Goal: Information Seeking & Learning: Stay updated

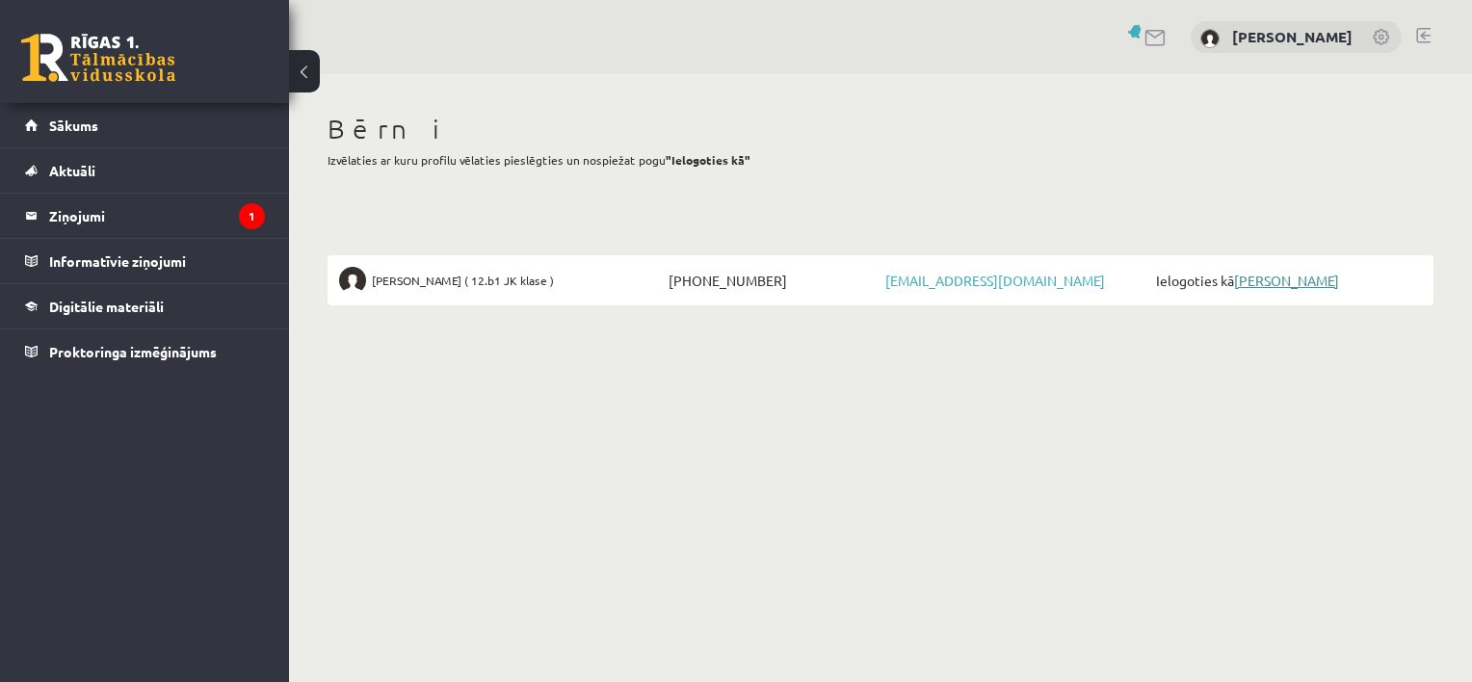
click at [1289, 281] on link "[PERSON_NAME]" at bounding box center [1286, 280] width 105 height 17
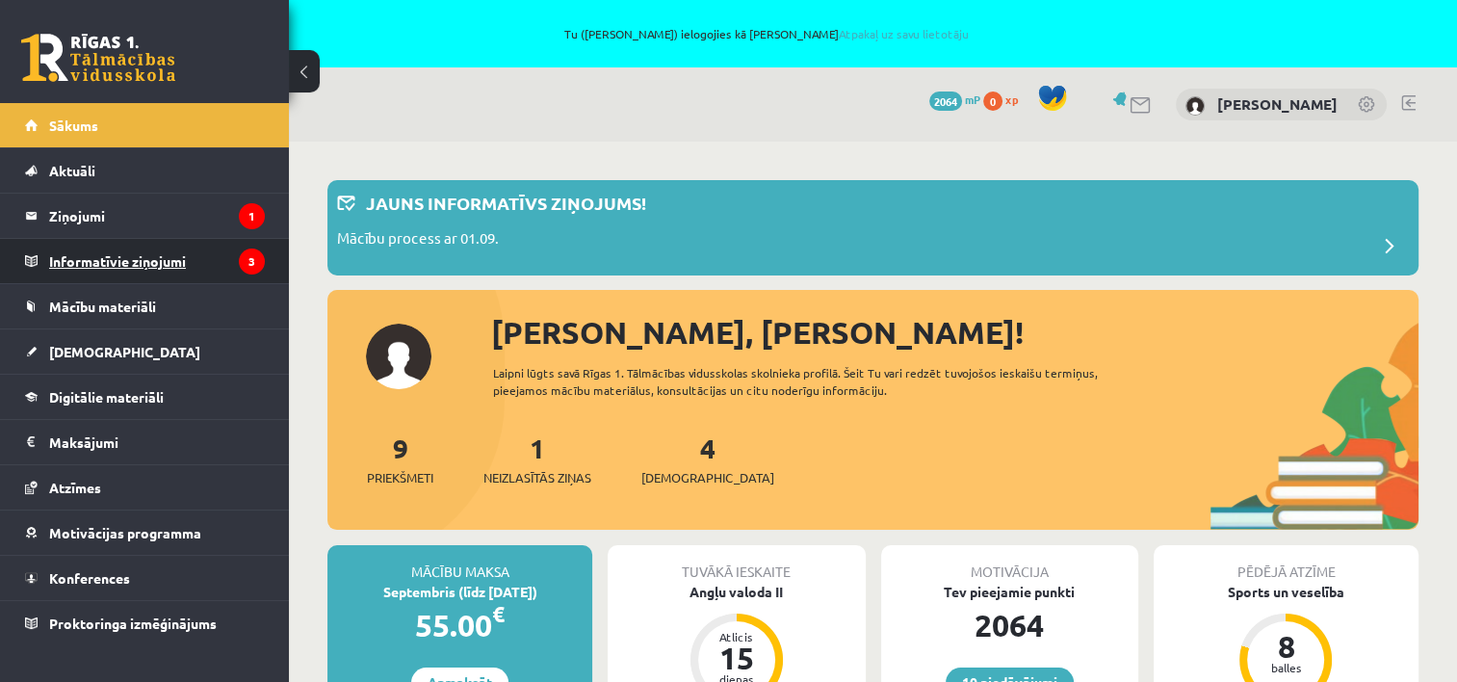
click at [89, 253] on legend "Informatīvie ziņojumi 3" at bounding box center [157, 261] width 216 height 44
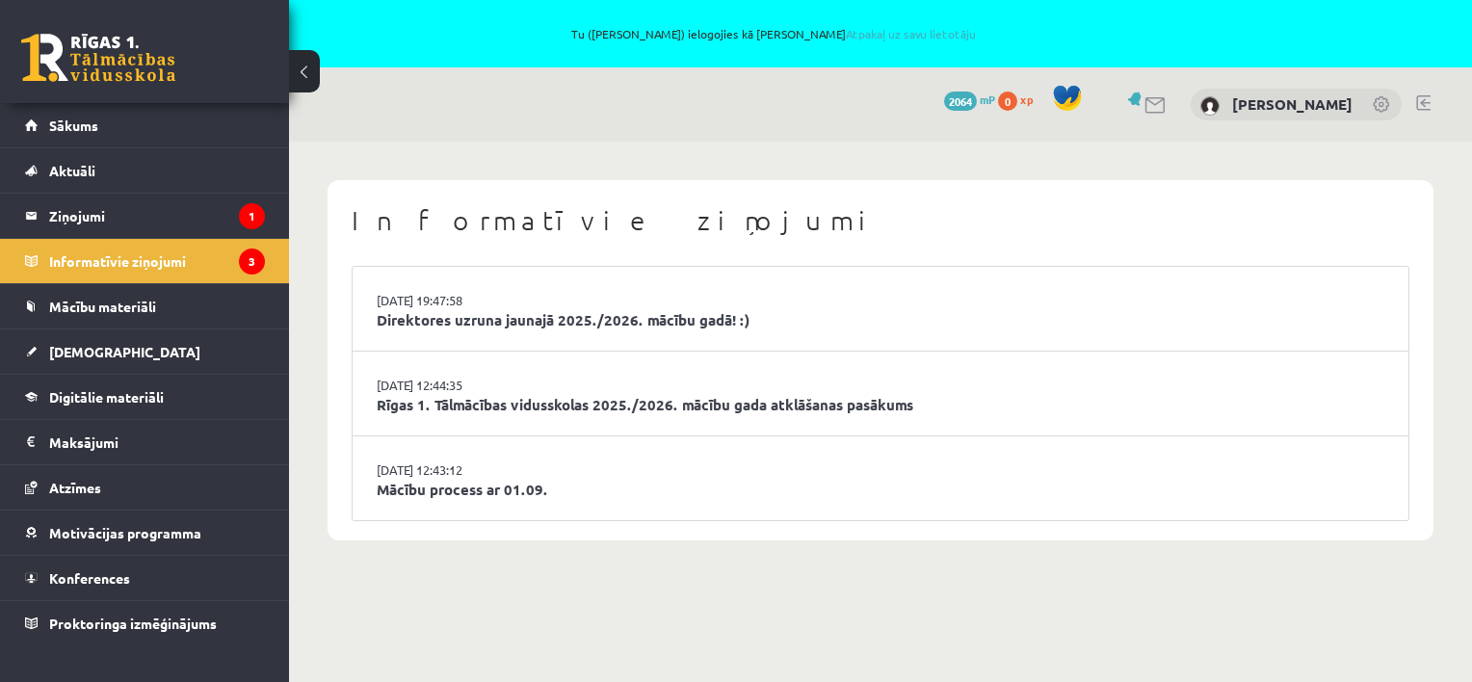
click at [476, 337] on li "29.08.2025 19:47:58 Direktores uzruna jaunajā 2025./2026. mācību gadā! :)" at bounding box center [881, 309] width 1056 height 85
click at [480, 320] on link "Direktores uzruna jaunajā 2025./2026. mācību gadā! :)" at bounding box center [881, 320] width 1008 height 22
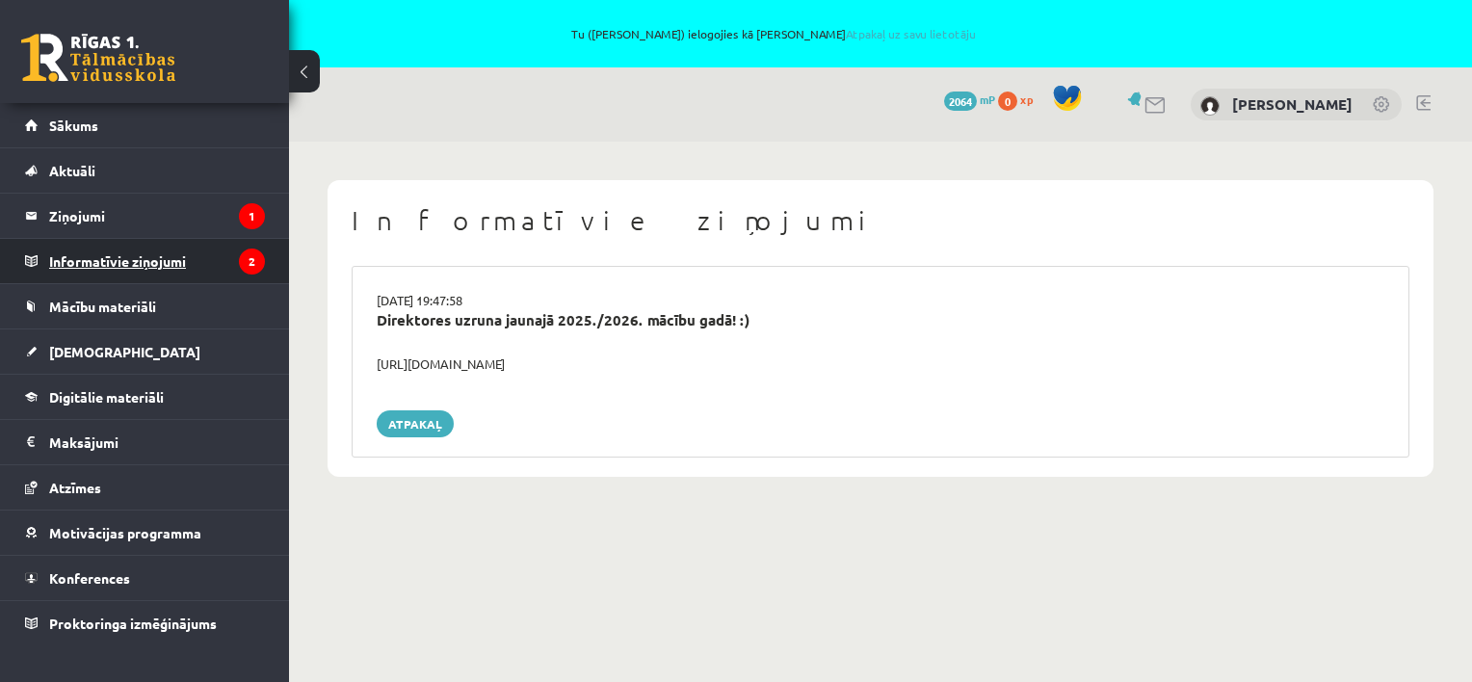
click at [154, 265] on legend "Informatīvie ziņojumi 2" at bounding box center [157, 261] width 216 height 44
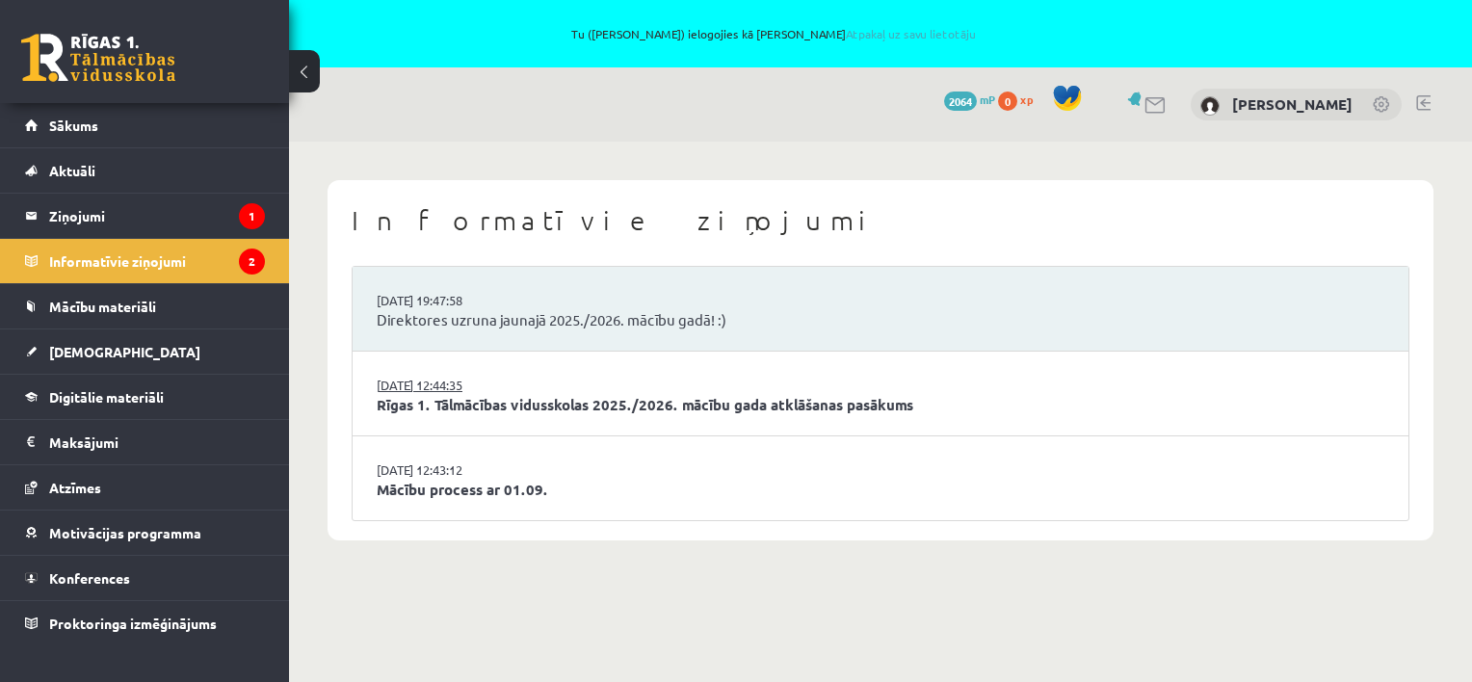
click at [474, 384] on link "29.08.2025 12:44:35" at bounding box center [449, 385] width 144 height 19
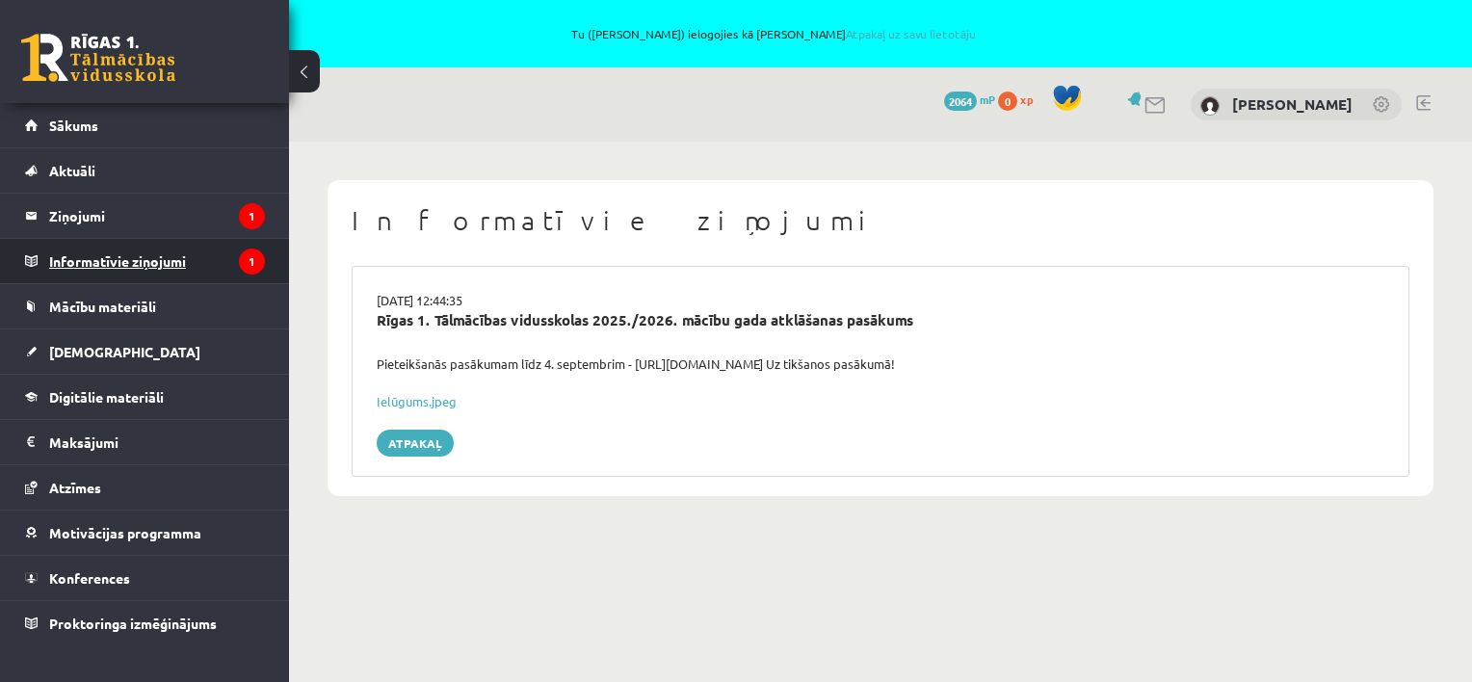
click at [160, 262] on legend "Informatīvie ziņojumi 1" at bounding box center [157, 261] width 216 height 44
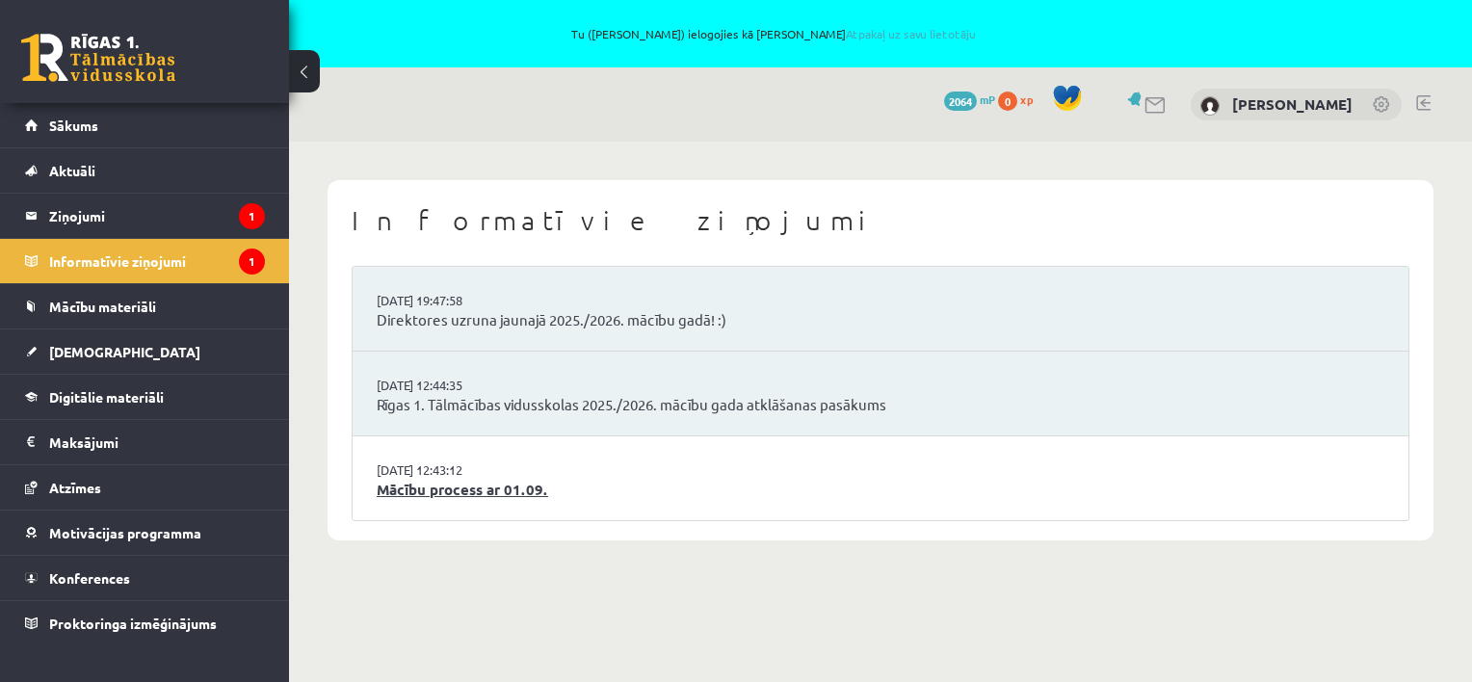
click at [459, 479] on link "Mācību process ar 01.09." at bounding box center [881, 490] width 1008 height 22
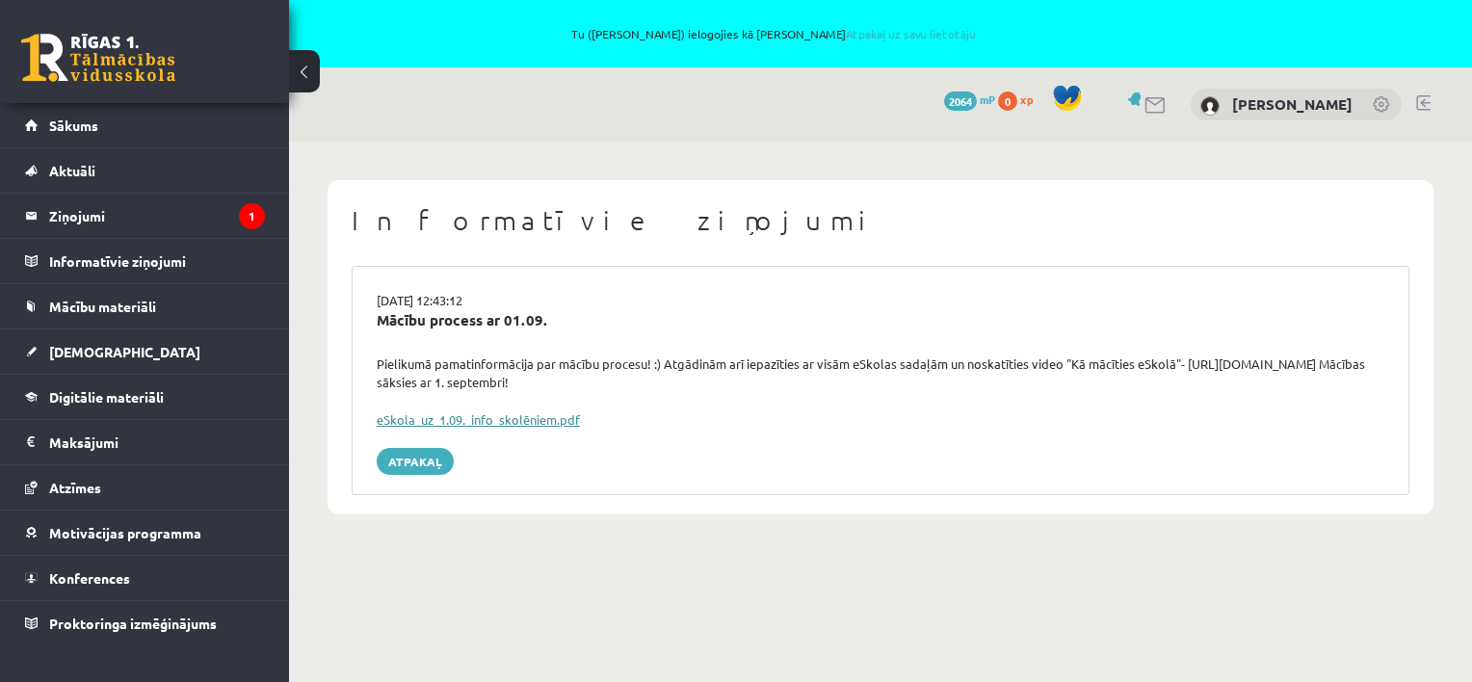
click at [523, 421] on link "eSkola_uz_1.09._info_skolēniem.pdf" at bounding box center [478, 419] width 203 height 16
click at [72, 119] on span "Sākums" at bounding box center [73, 125] width 49 height 17
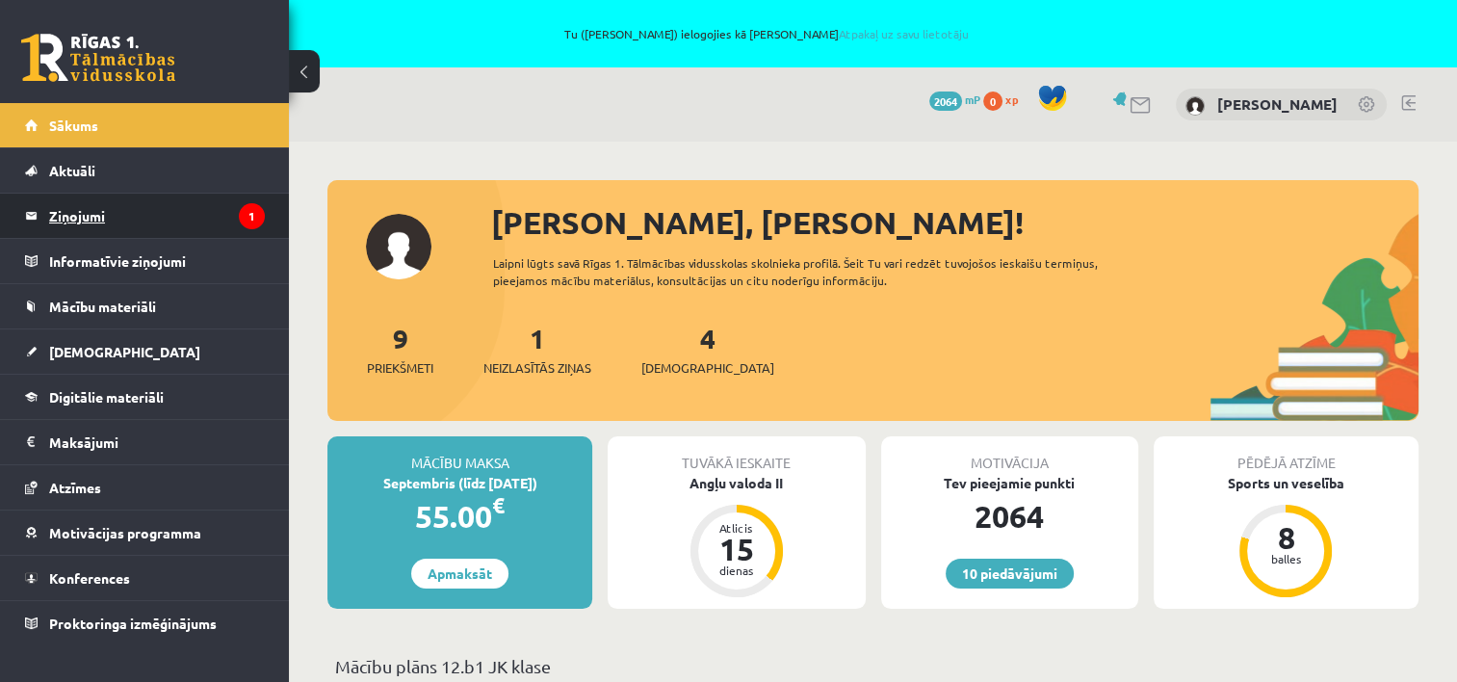
click at [97, 209] on legend "Ziņojumi 1" at bounding box center [157, 216] width 216 height 44
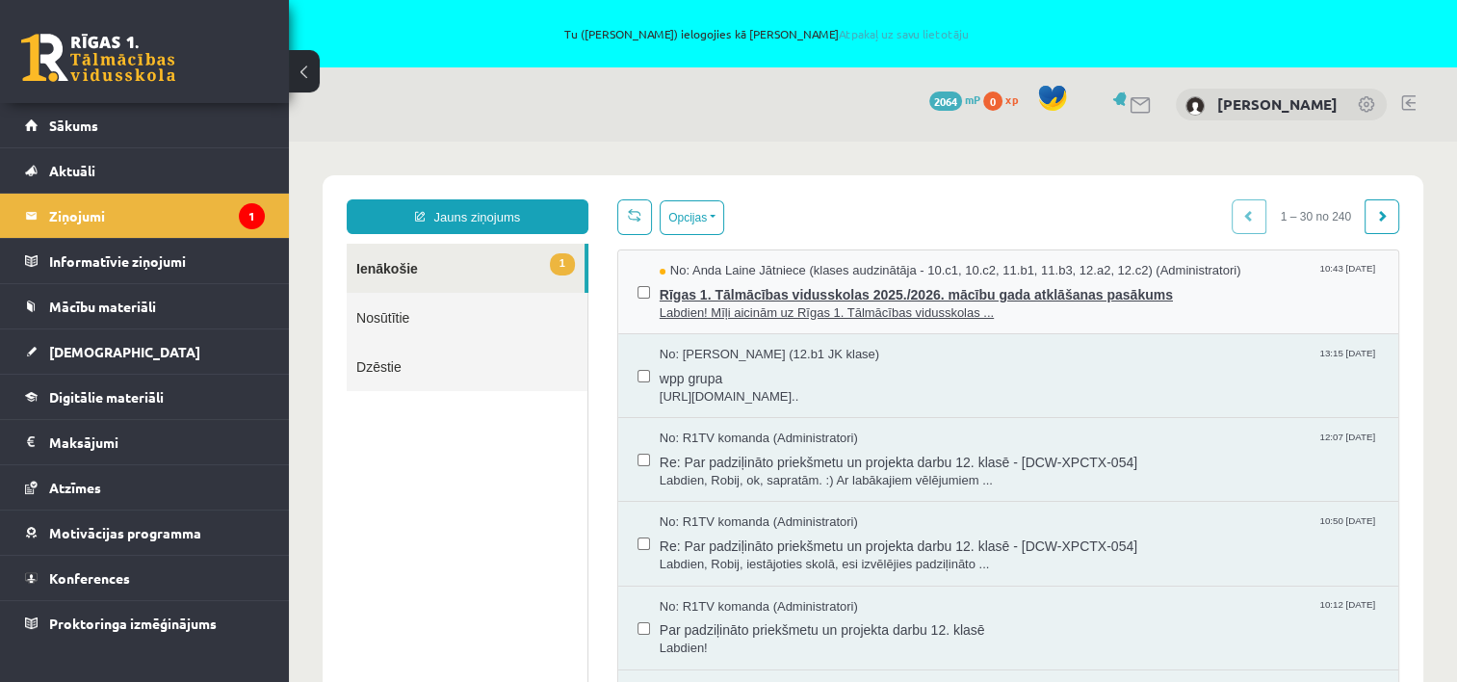
click at [778, 308] on span "Labdien! Mīļi aicinām uz Rīgas 1. Tālmācības vidusskolas ..." at bounding box center [1020, 313] width 720 height 18
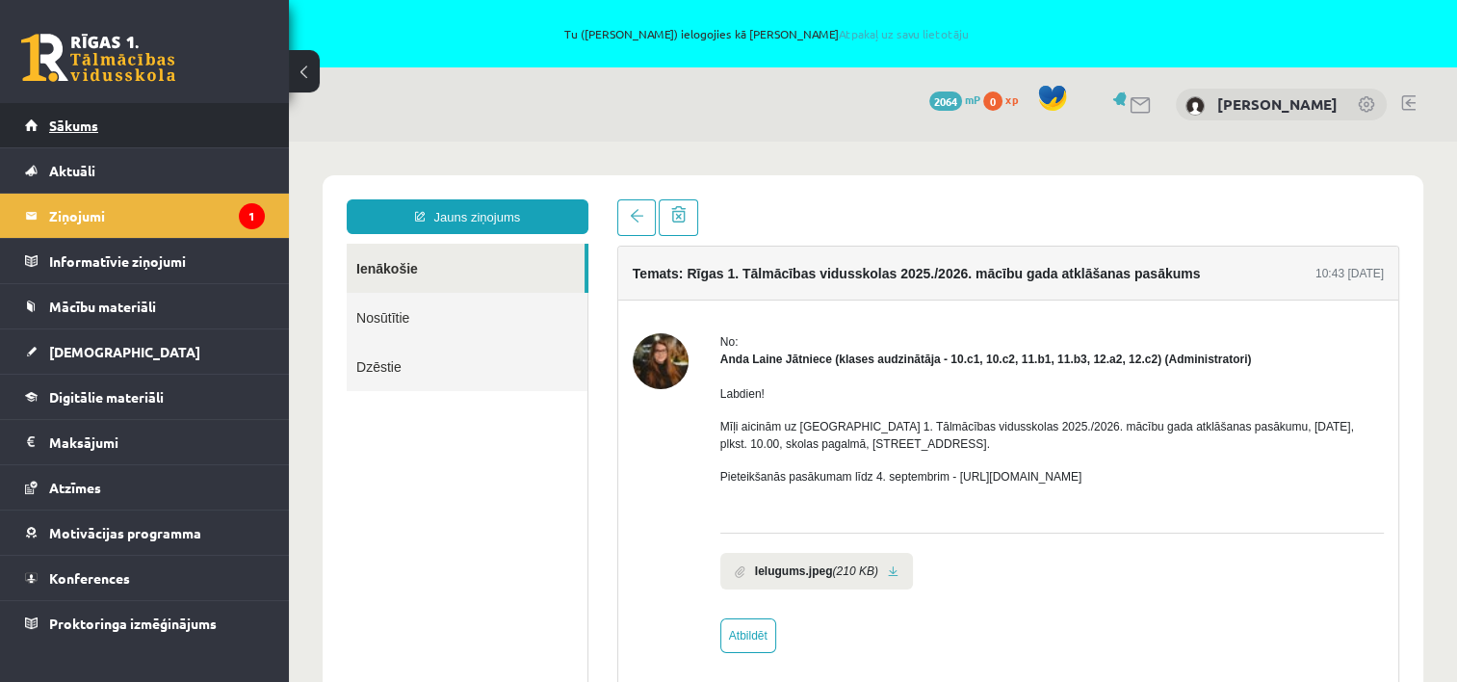
click at [88, 128] on span "Sākums" at bounding box center [73, 125] width 49 height 17
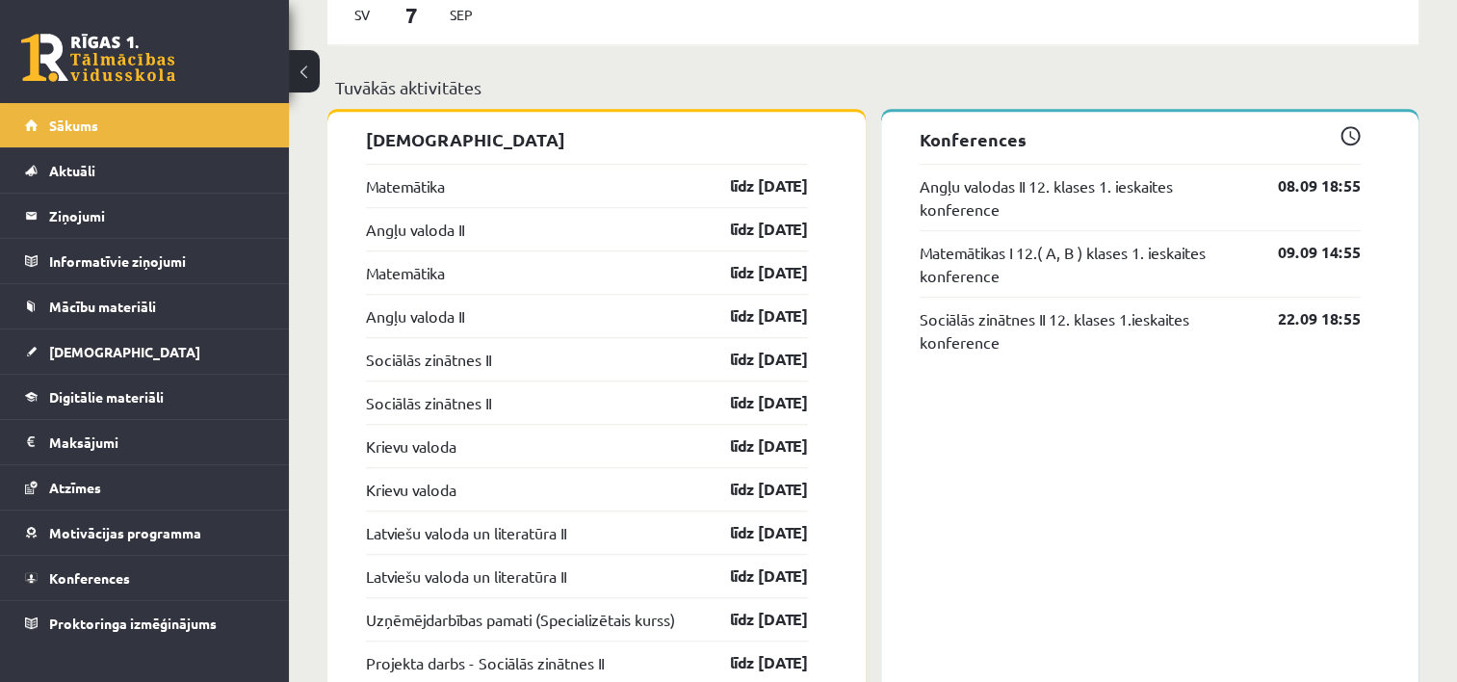
scroll to position [1445, 0]
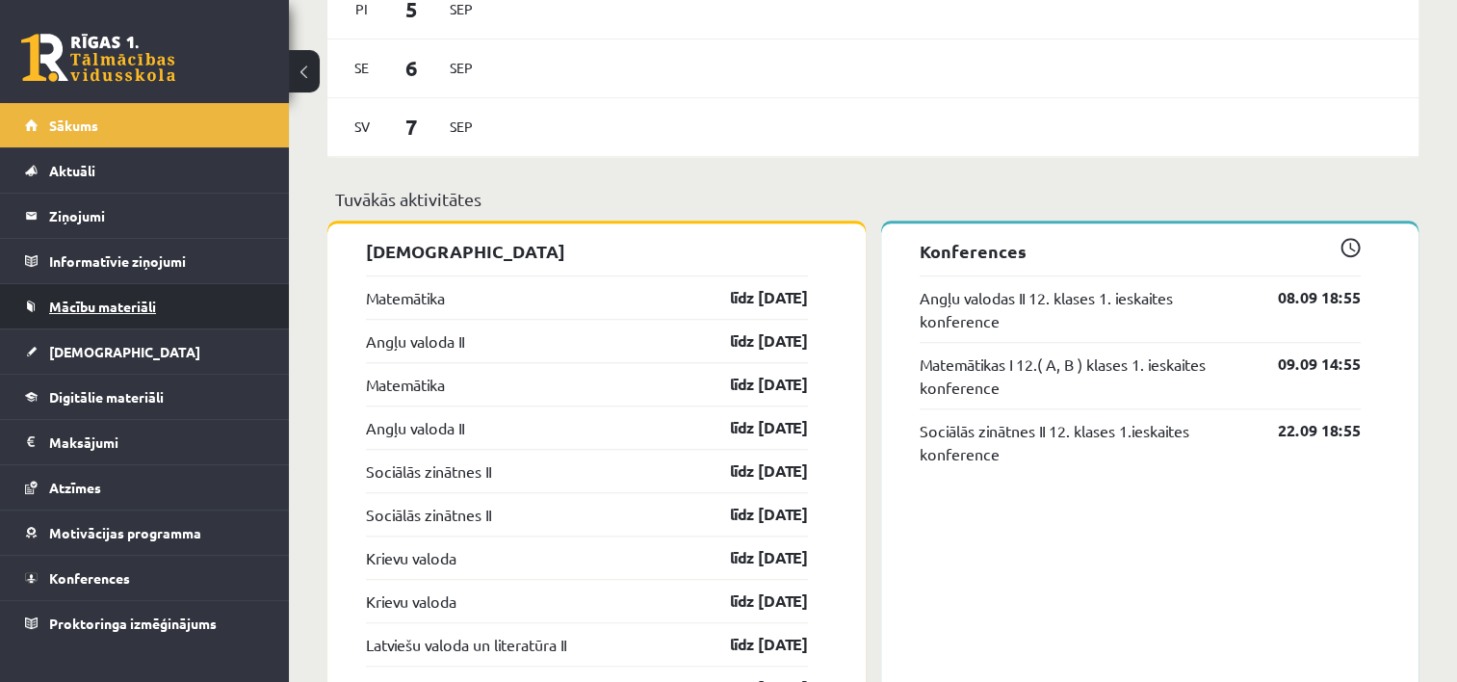
click at [135, 302] on span "Mācību materiāli" at bounding box center [102, 306] width 107 height 17
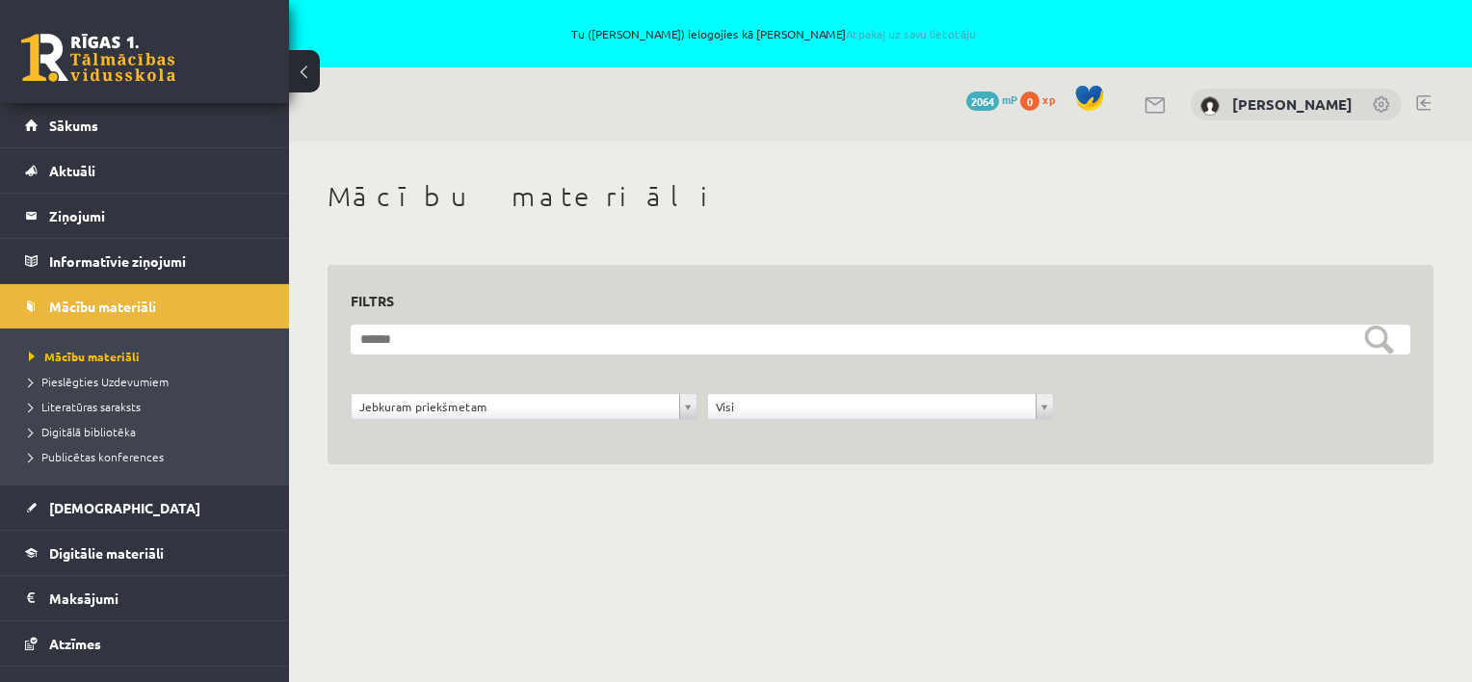
click at [476, 422] on div "**********" at bounding box center [524, 411] width 356 height 37
click at [476, 419] on div "Jebkuram priekšmetam" at bounding box center [524, 406] width 347 height 27
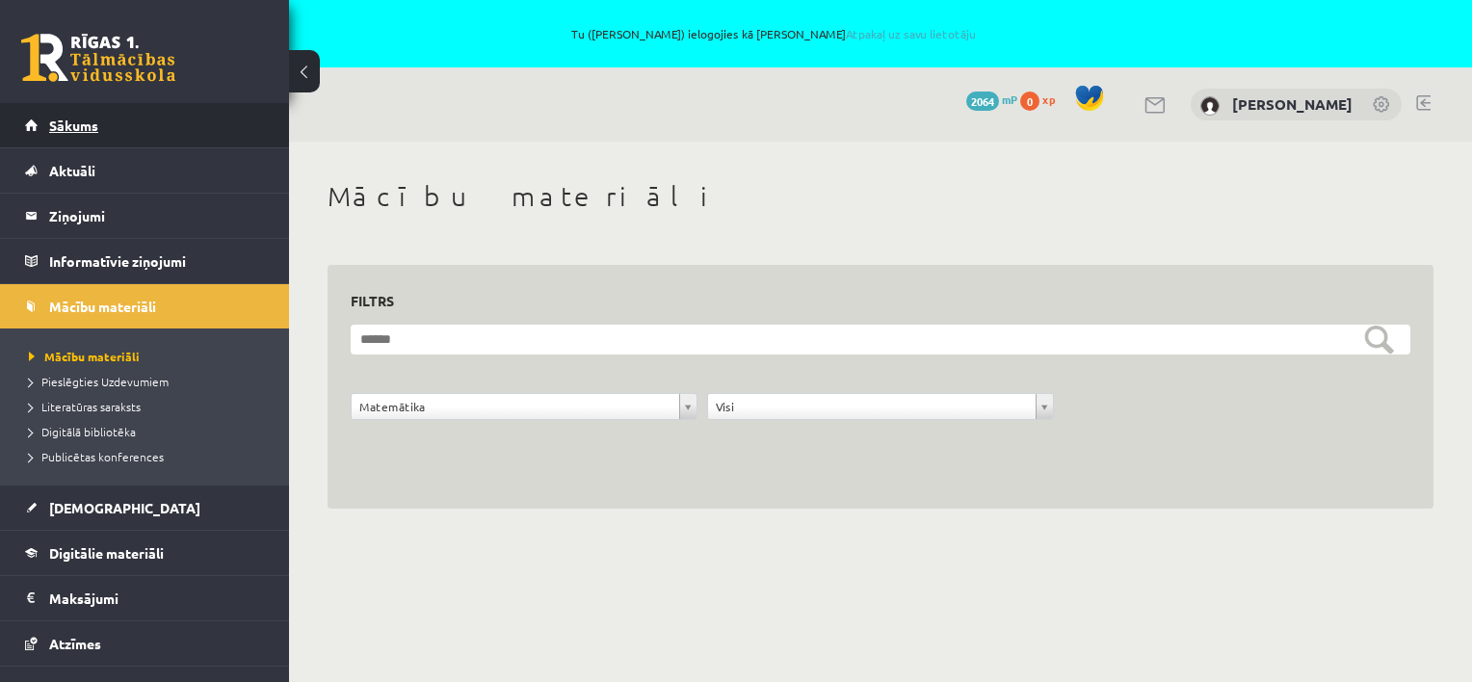
click at [64, 123] on span "Sākums" at bounding box center [73, 125] width 49 height 17
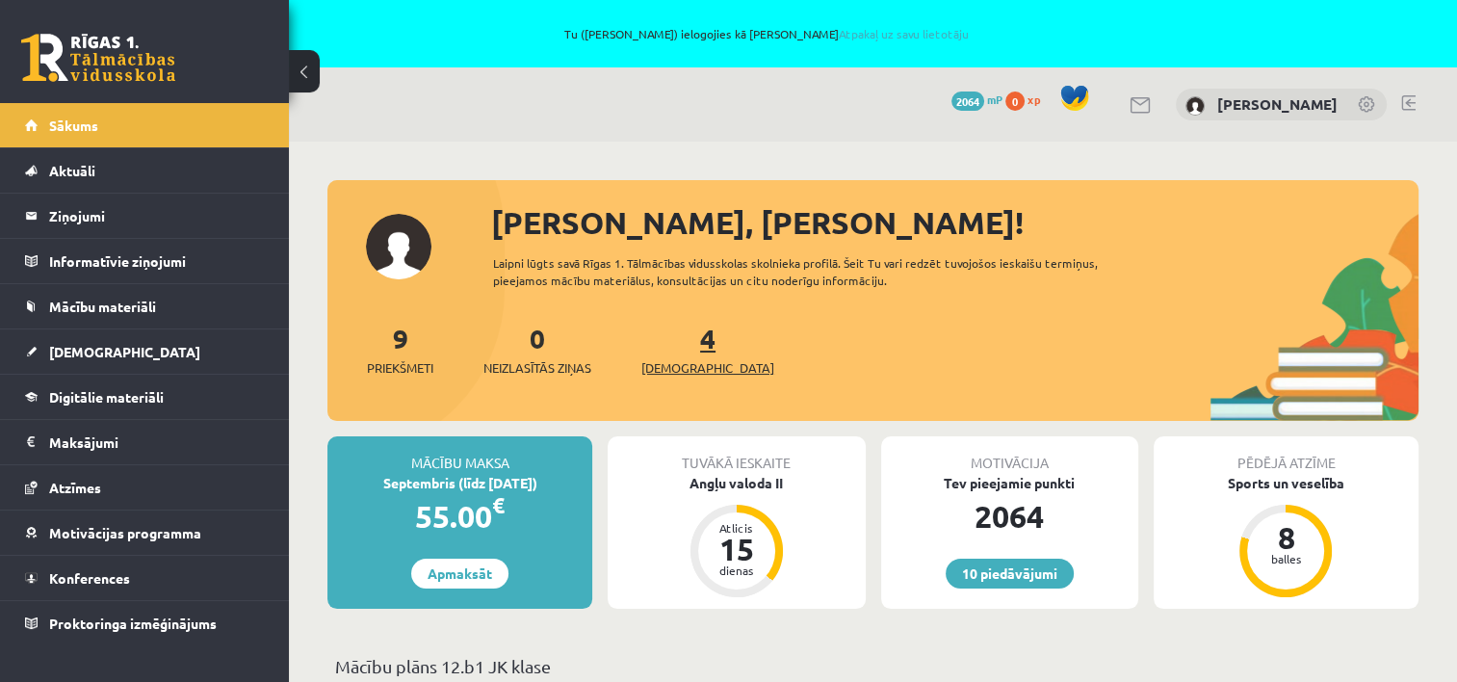
click at [671, 333] on link "4 Ieskaites" at bounding box center [708, 349] width 133 height 57
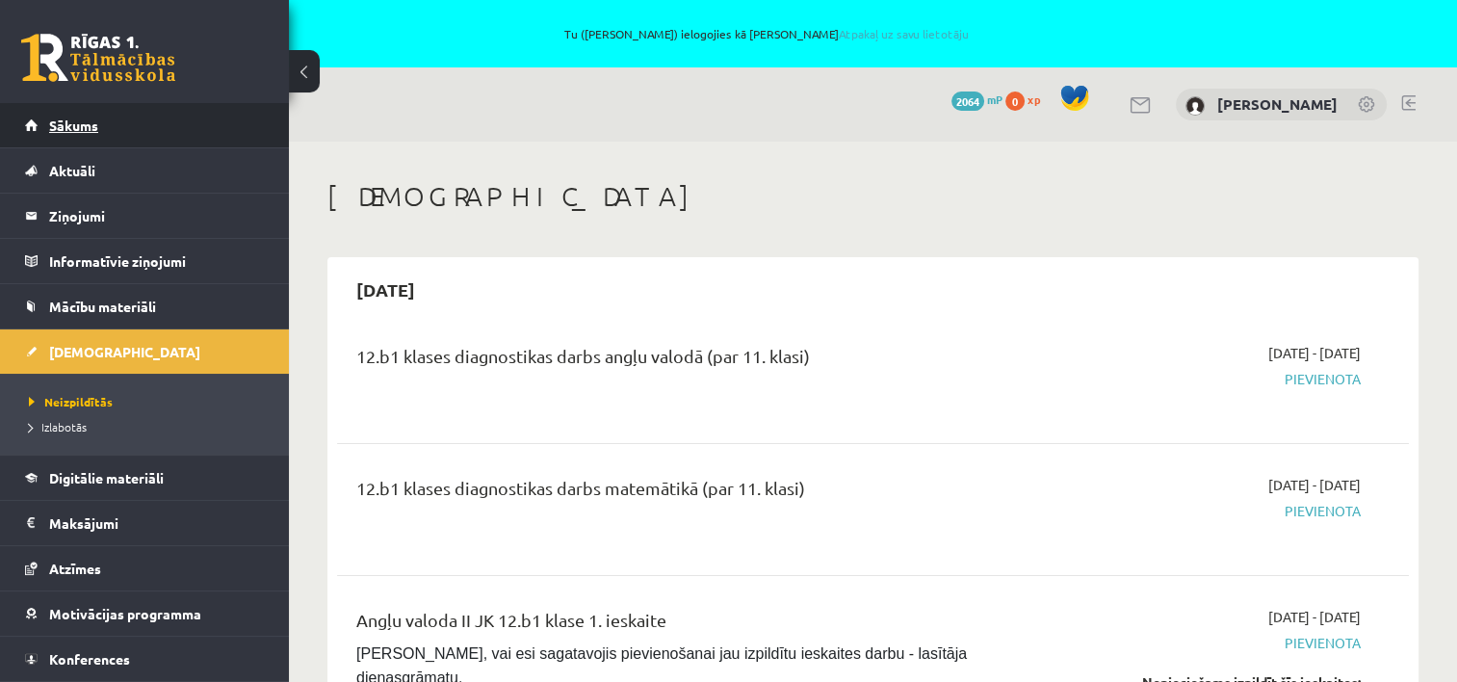
click at [81, 126] on span "Sākums" at bounding box center [73, 125] width 49 height 17
